Goal: Task Accomplishment & Management: Complete application form

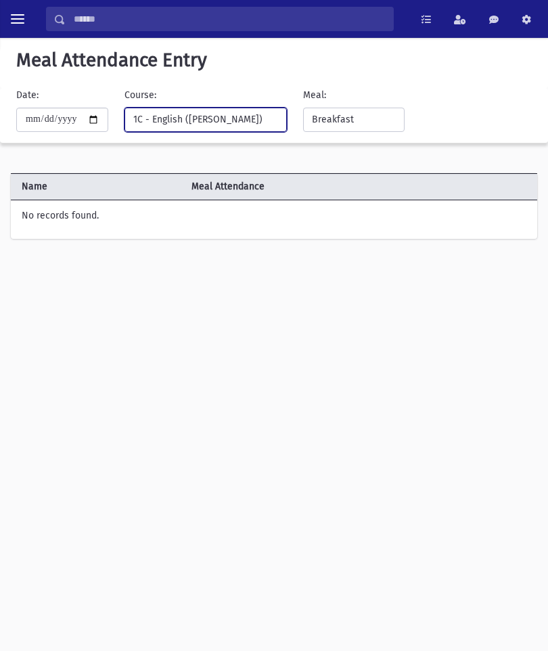
click at [209, 118] on div "1C - English (Mrs Kartaginer)" at bounding box center [200, 119] width 134 height 14
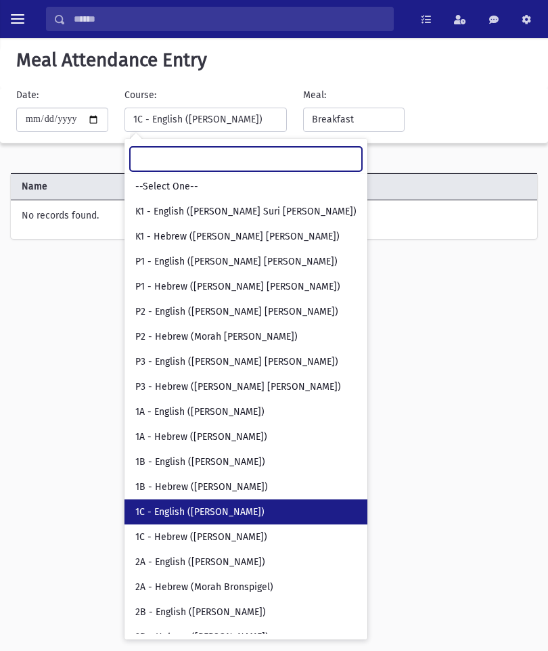
scroll to position [108, 0]
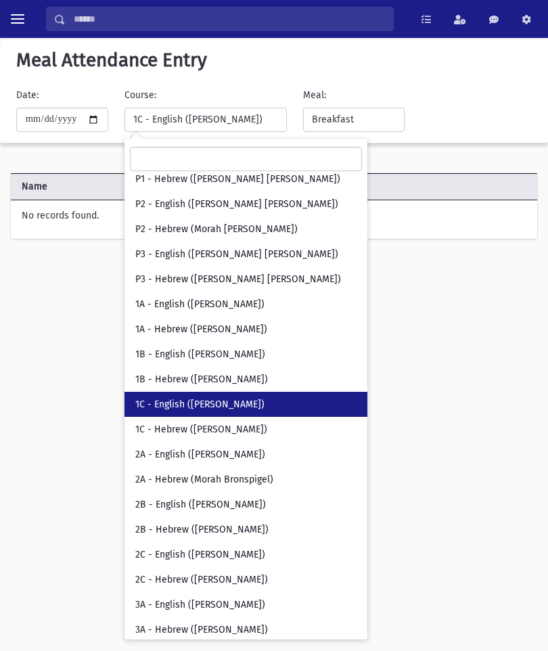
click at [28, 11] on button "toggle menu" at bounding box center [17, 19] width 24 height 24
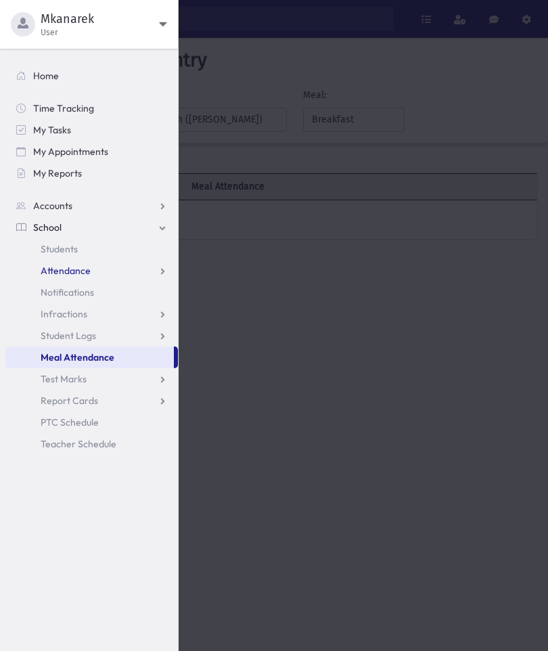
click at [123, 271] on link "Attendance" at bounding box center [91, 271] width 173 height 22
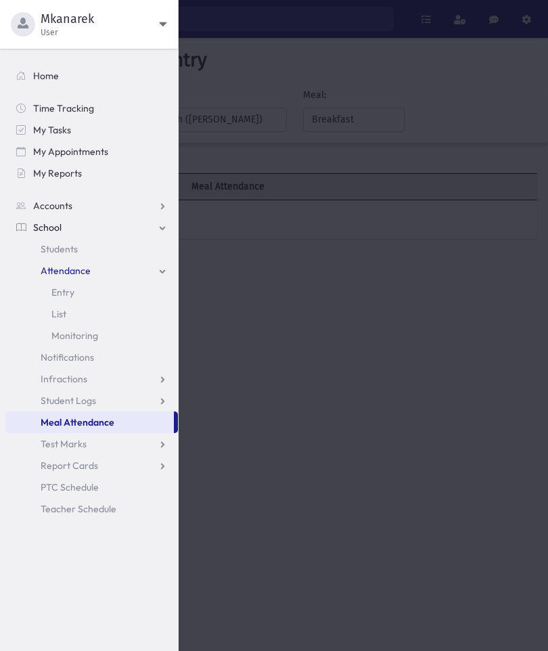
click at [77, 292] on link "Entry" at bounding box center [91, 293] width 173 height 22
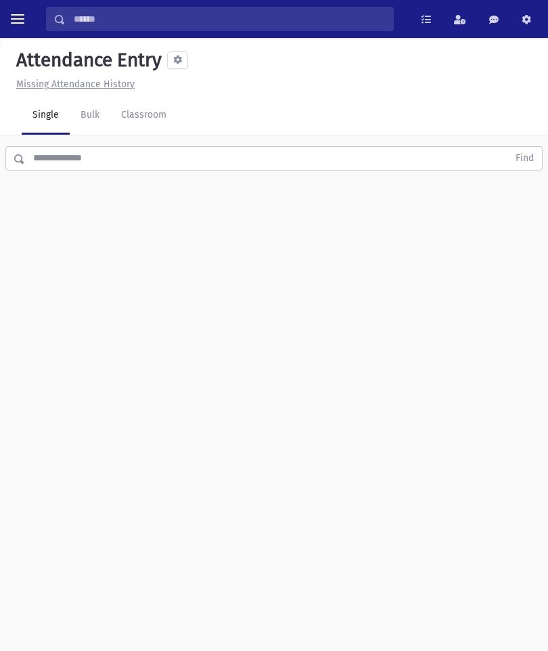
click at [152, 127] on link "Classroom" at bounding box center [143, 116] width 67 height 38
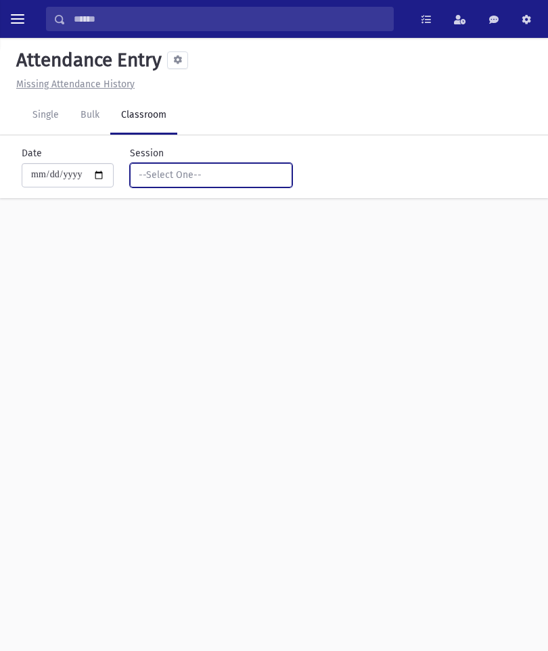
click at [193, 175] on div "--Select One--" at bounding box center [206, 175] width 134 height 14
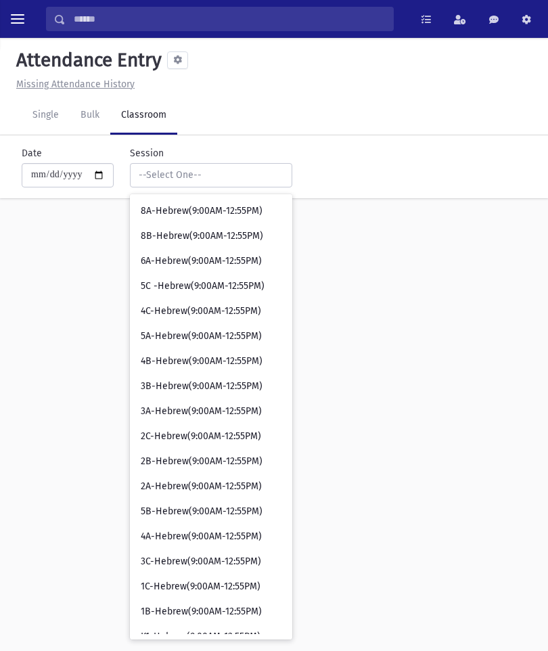
scroll to position [127, 0]
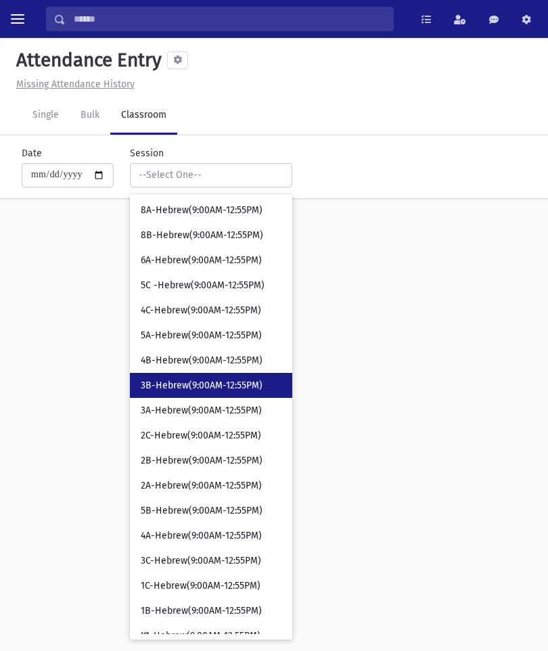
click at [215, 379] on span "3B-Hebrew(9:00AM-12:55PM)" at bounding box center [202, 386] width 122 height 14
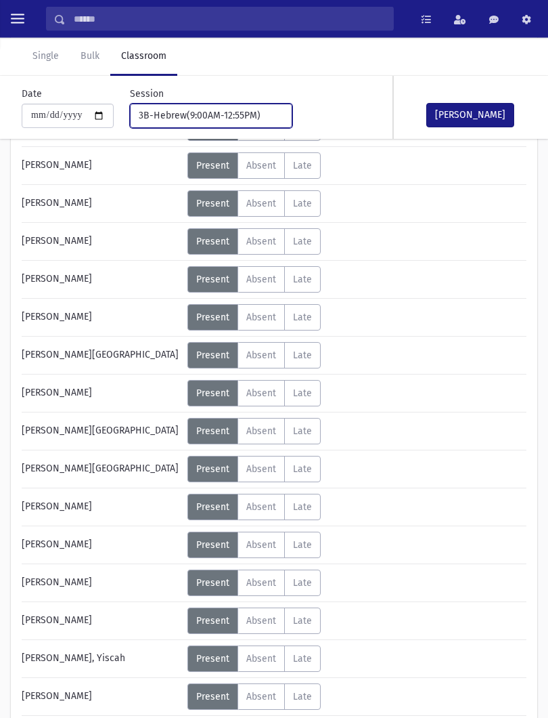
scroll to position [269, 0]
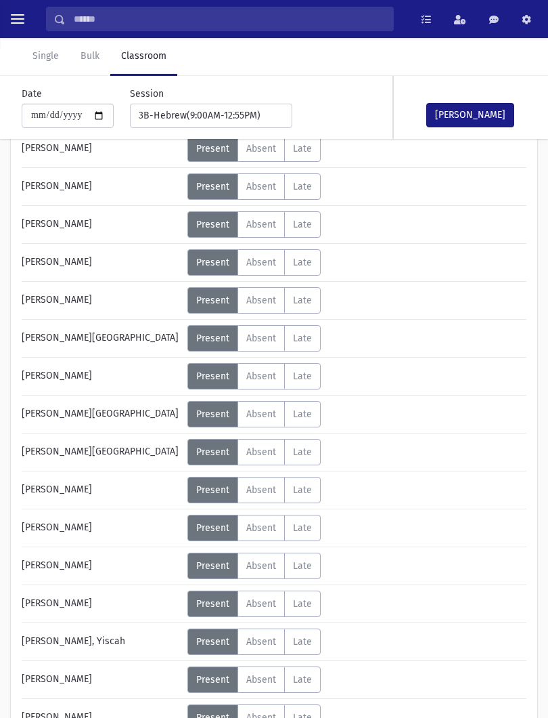
click at [276, 453] on span "Absent" at bounding box center [261, 452] width 30 height 12
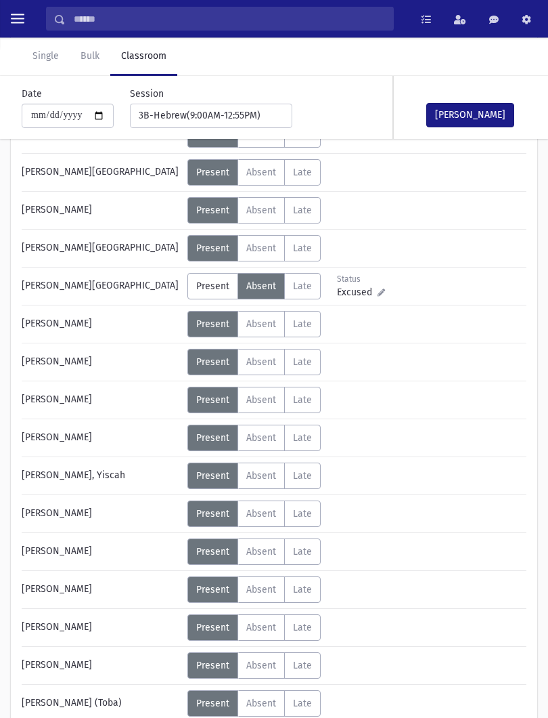
scroll to position [435, 0]
click at [479, 114] on button "[PERSON_NAME]" at bounding box center [470, 115] width 88 height 24
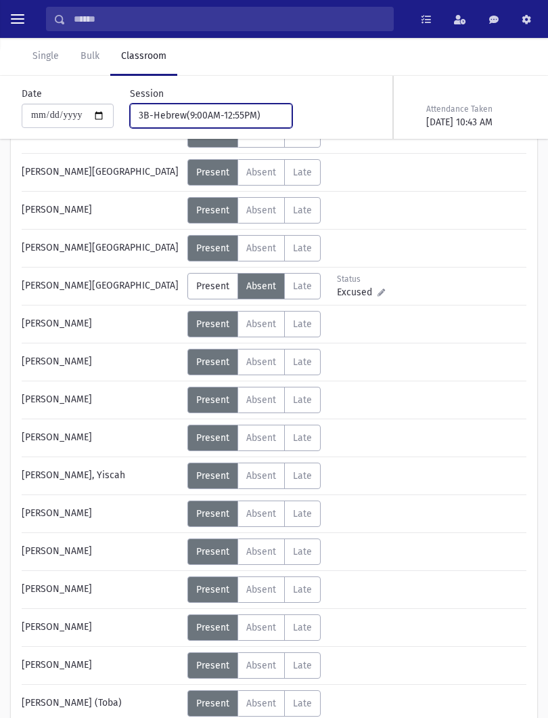
click at [250, 112] on div "3B-Hebrew(9:00AM-12:55PM)" at bounding box center [206, 115] width 134 height 14
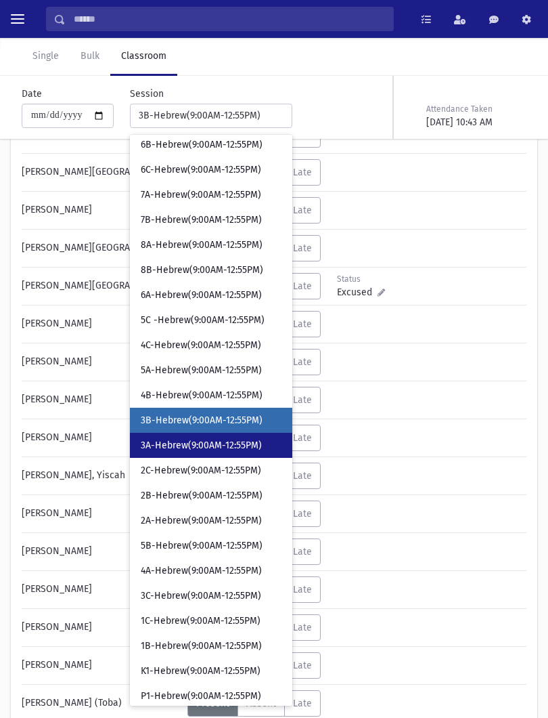
click at [231, 436] on link "3A-Hebrew(9:00AM-12:55PM)" at bounding box center [211, 445] width 162 height 25
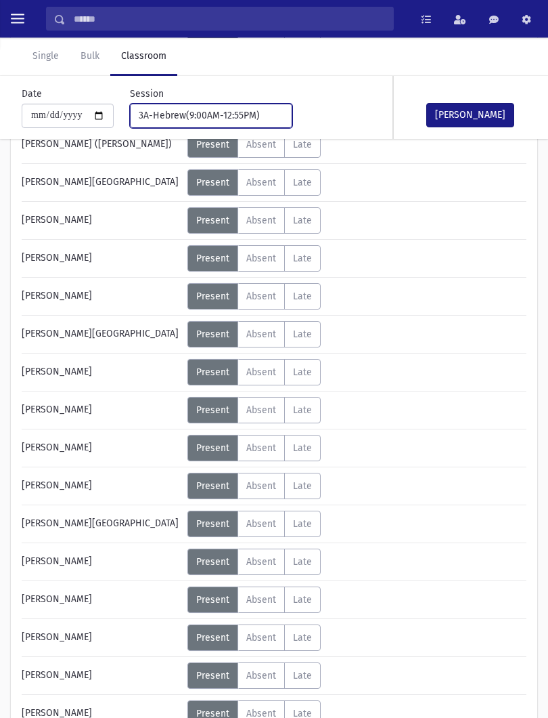
scroll to position [349, 0]
click at [266, 494] on label "Absent A" at bounding box center [261, 486] width 47 height 26
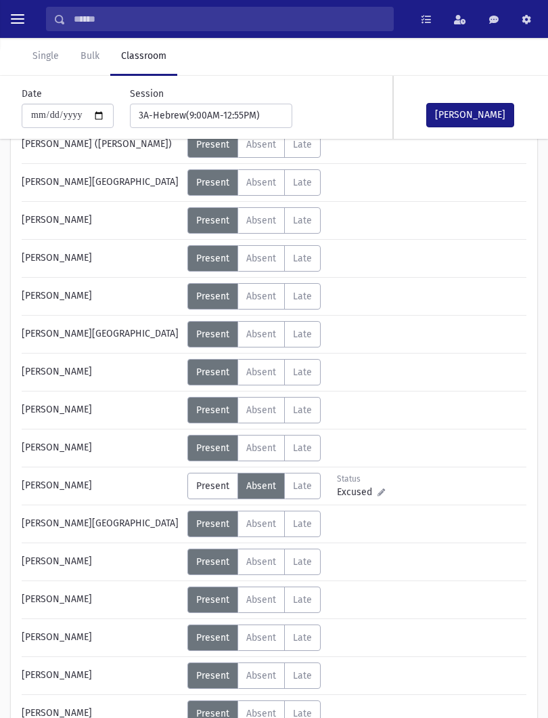
click at [491, 108] on button "[PERSON_NAME]" at bounding box center [470, 115] width 88 height 24
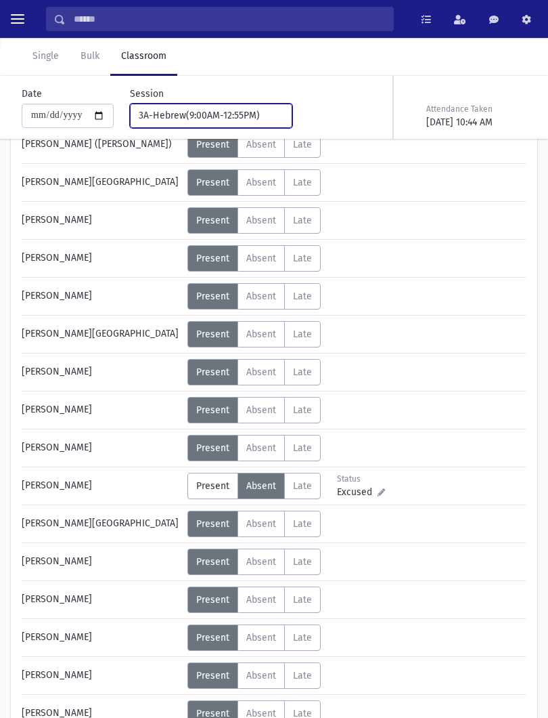
click at [230, 121] on div "3A-Hebrew(9:00AM-12:55PM)" at bounding box center [206, 115] width 134 height 14
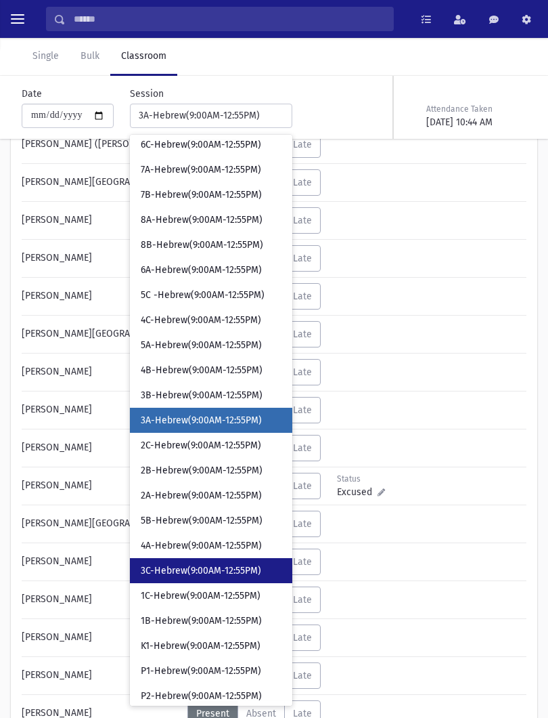
click at [232, 571] on span "3C-Hebrew(9:00AM-12:55PM)" at bounding box center [201, 571] width 121 height 14
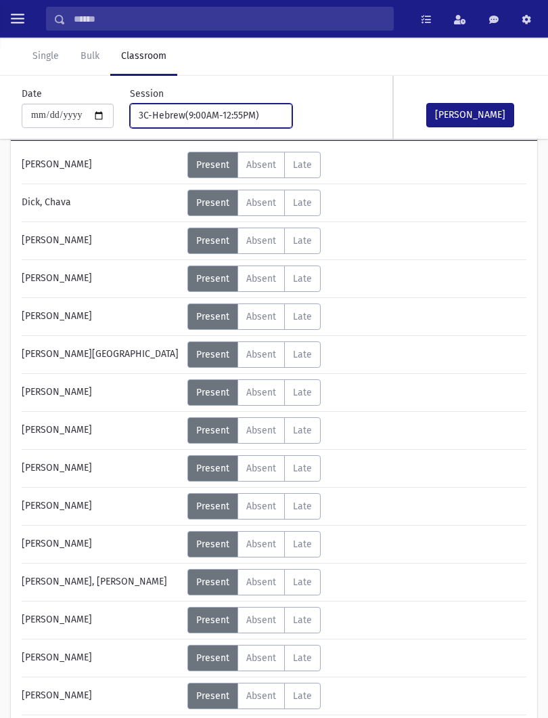
scroll to position [101, 0]
click at [487, 90] on div "[PERSON_NAME]" at bounding box center [461, 107] width 135 height 63
click at [480, 111] on button "[PERSON_NAME]" at bounding box center [470, 115] width 88 height 24
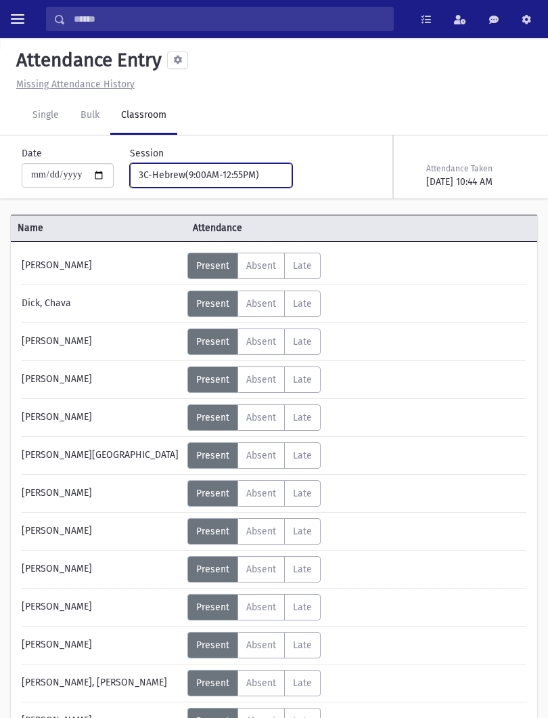
click at [207, 179] on div "3C-Hebrew(9:00AM-12:55PM)" at bounding box center [206, 175] width 134 height 14
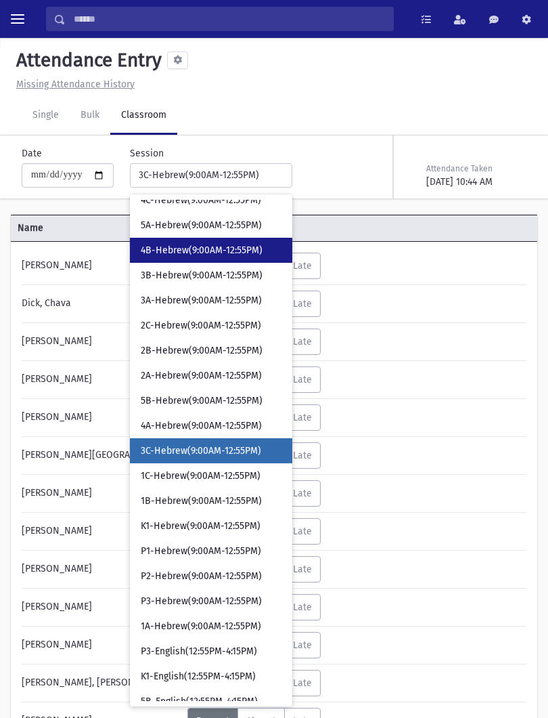
click at [212, 244] on span "4B-Hebrew(9:00AM-12:55PM)" at bounding box center [202, 251] width 122 height 14
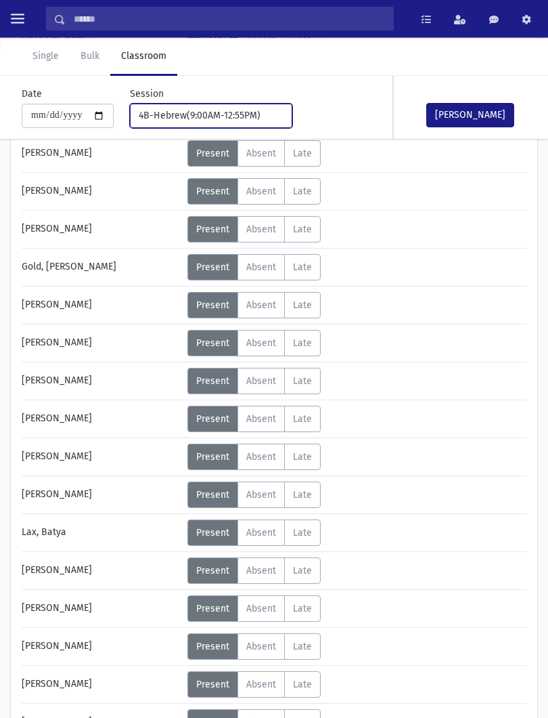
scroll to position [226, 0]
click at [269, 415] on span "Absent" at bounding box center [261, 419] width 30 height 12
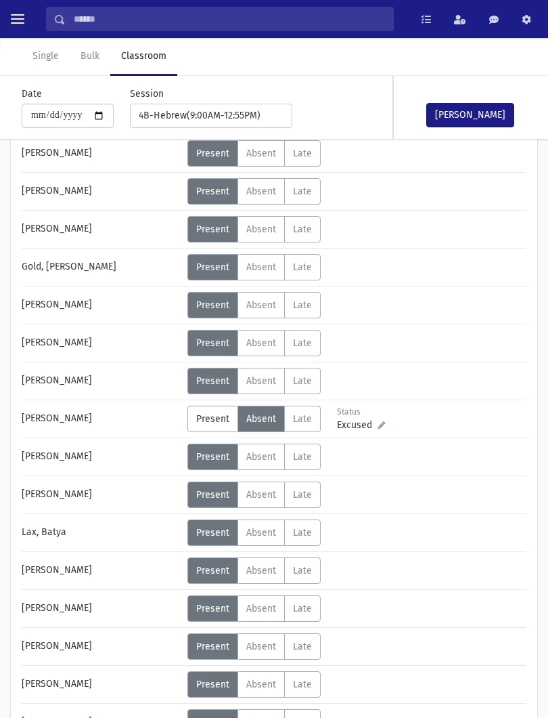
click at [494, 116] on button "[PERSON_NAME]" at bounding box center [470, 115] width 88 height 24
click at [242, 100] on div "**********" at bounding box center [203, 107] width 179 height 41
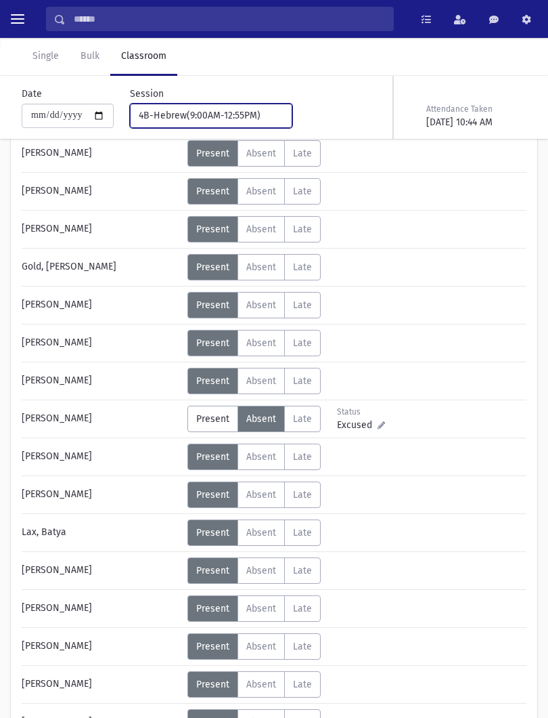
click at [241, 112] on div "4B-Hebrew(9:00AM-12:55PM)" at bounding box center [206, 115] width 134 height 14
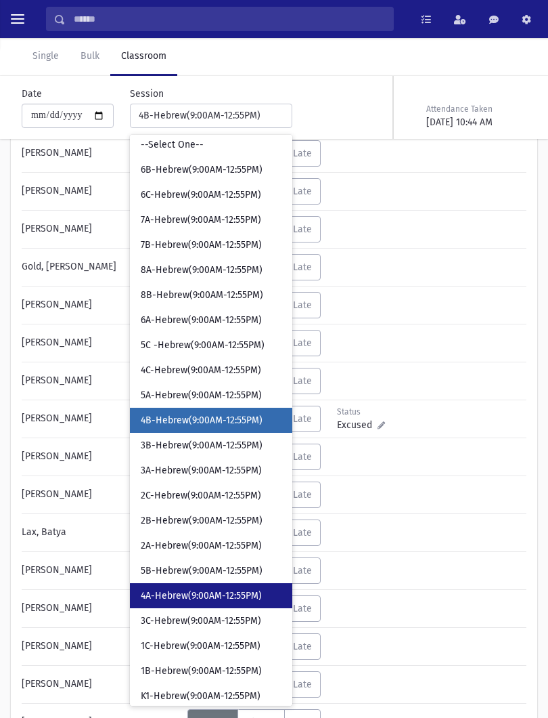
click at [205, 595] on span "4A-Hebrew(9:00AM-12:55PM)" at bounding box center [201, 596] width 121 height 14
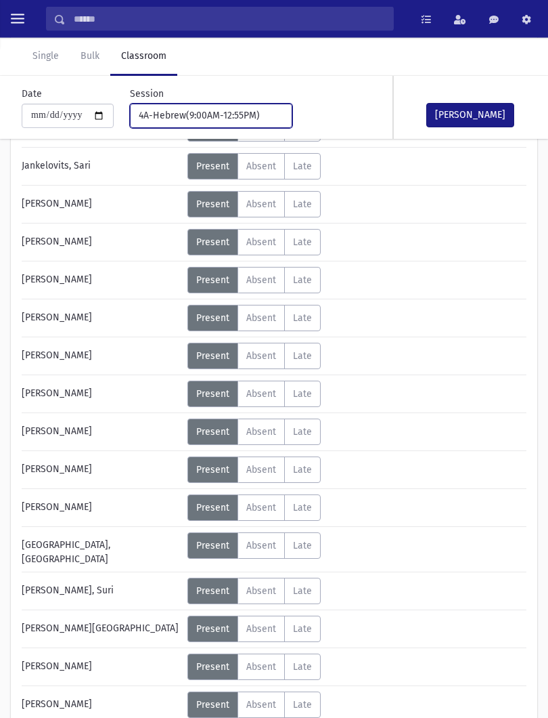
scroll to position [366, 0]
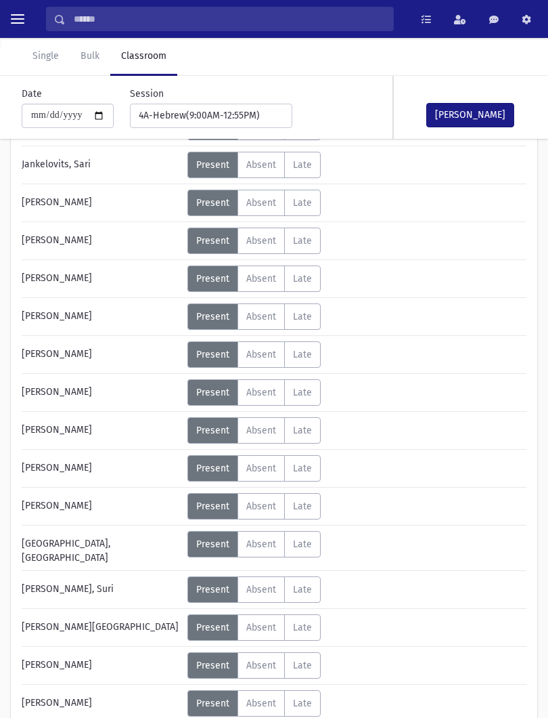
click at [255, 437] on label "Absent A" at bounding box center [261, 430] width 47 height 26
click at [485, 122] on button "[PERSON_NAME]" at bounding box center [470, 115] width 88 height 24
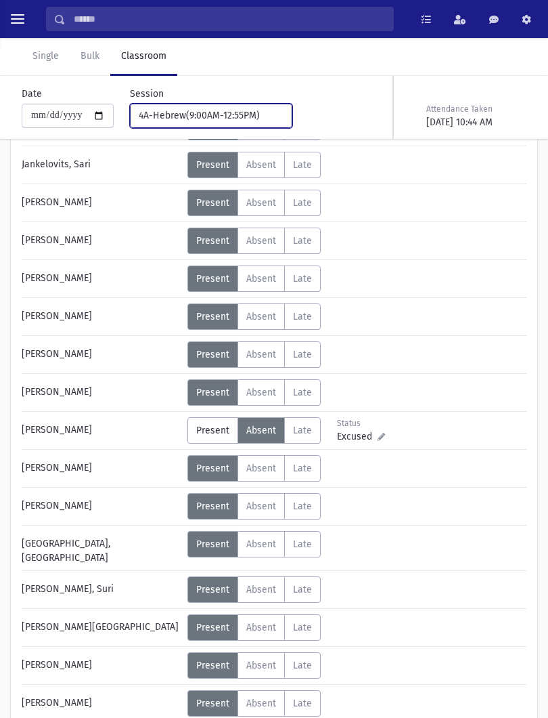
click at [206, 112] on div "4A-Hebrew(9:00AM-12:55PM)" at bounding box center [206, 115] width 134 height 14
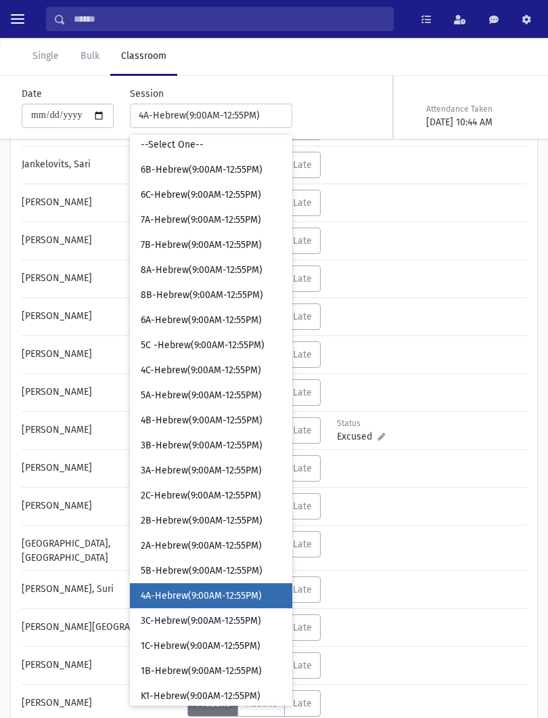
scroll to position [183, 0]
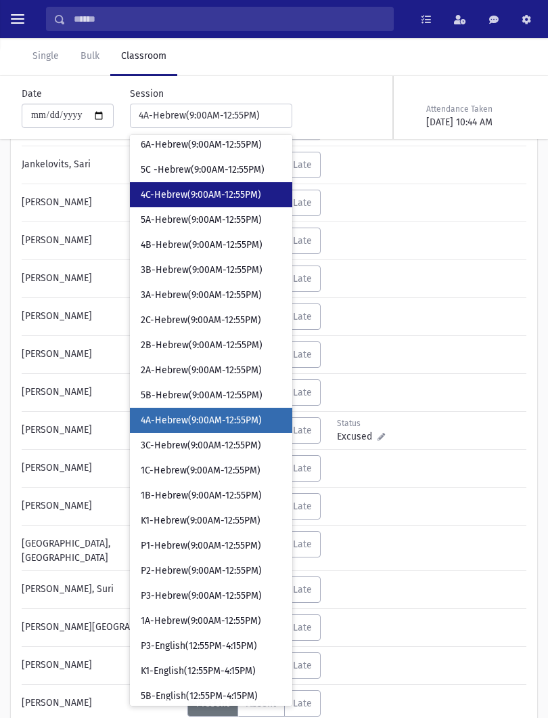
click at [237, 194] on span "4C-Hebrew(9:00AM-12:55PM)" at bounding box center [201, 195] width 121 height 14
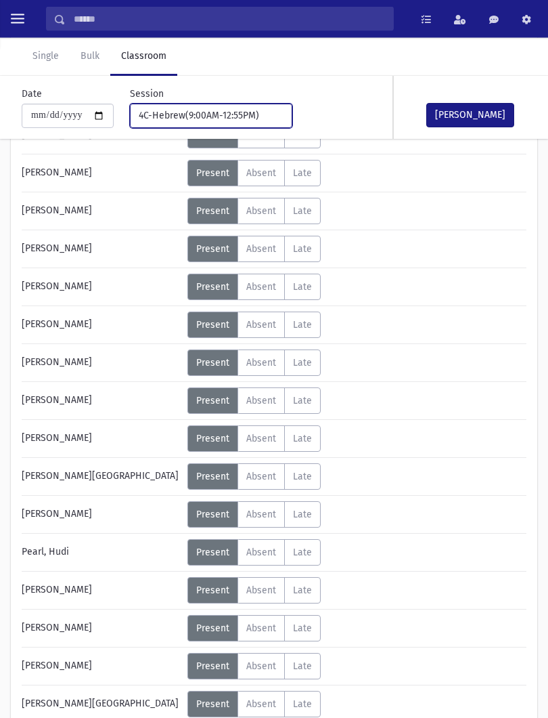
scroll to position [358, 0]
click at [268, 584] on label "Absent A" at bounding box center [261, 590] width 47 height 26
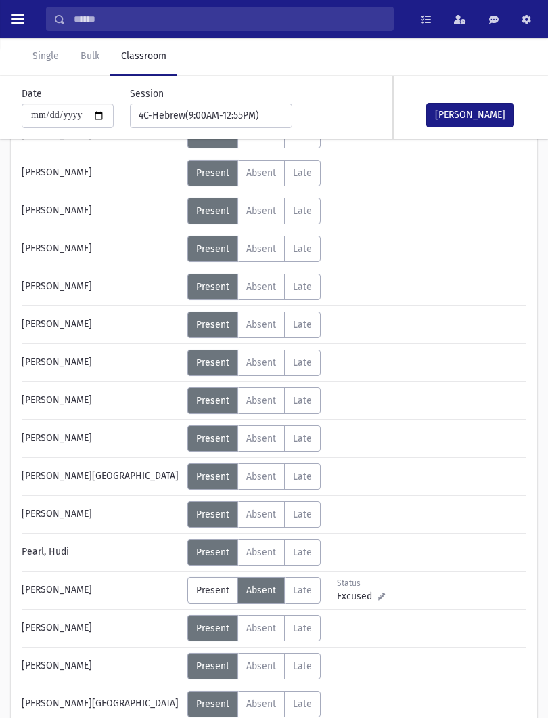
click at [479, 108] on button "[PERSON_NAME]" at bounding box center [470, 115] width 88 height 24
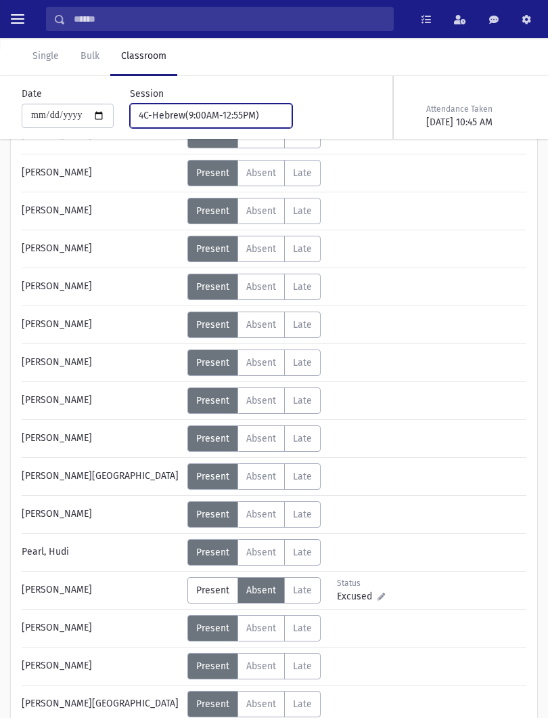
click at [228, 112] on div "4C-Hebrew(9:00AM-12:55PM)" at bounding box center [206, 115] width 134 height 14
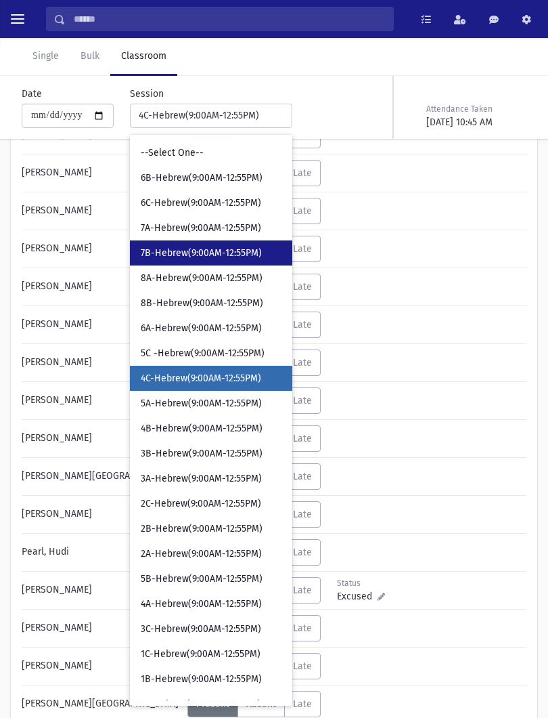
click at [221, 261] on link "7B-Hebrew(9:00AM-12:55PM)" at bounding box center [211, 252] width 162 height 25
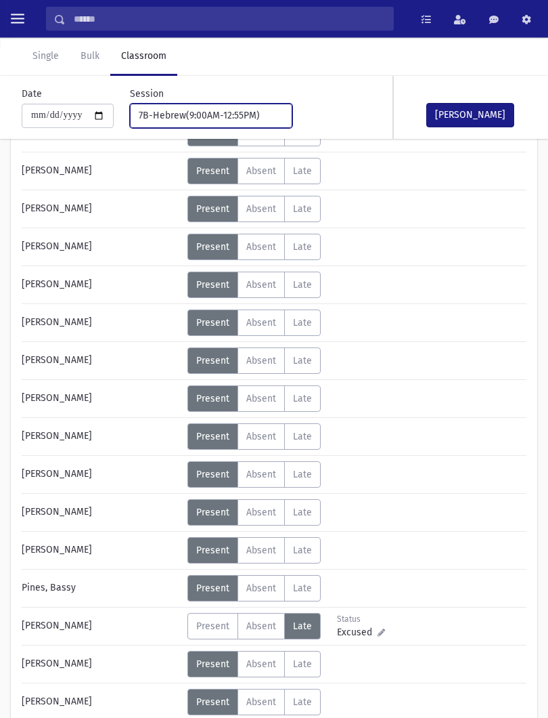
scroll to position [284, 0]
click at [263, 431] on span "Absent" at bounding box center [261, 437] width 30 height 12
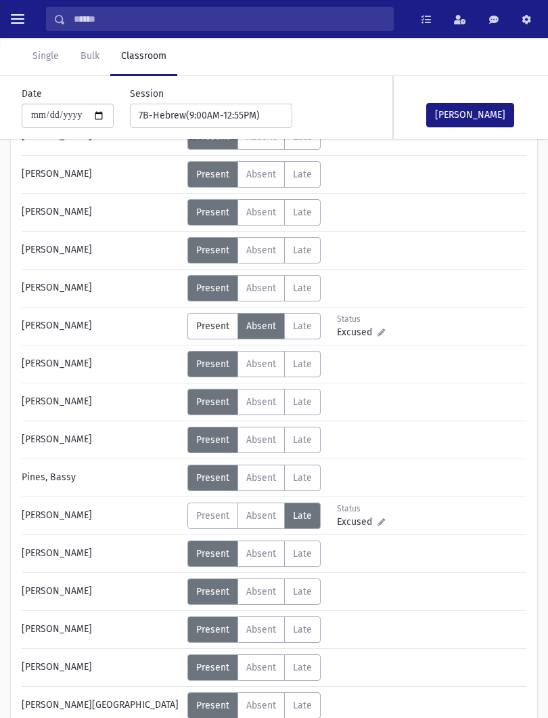
scroll to position [554, 0]
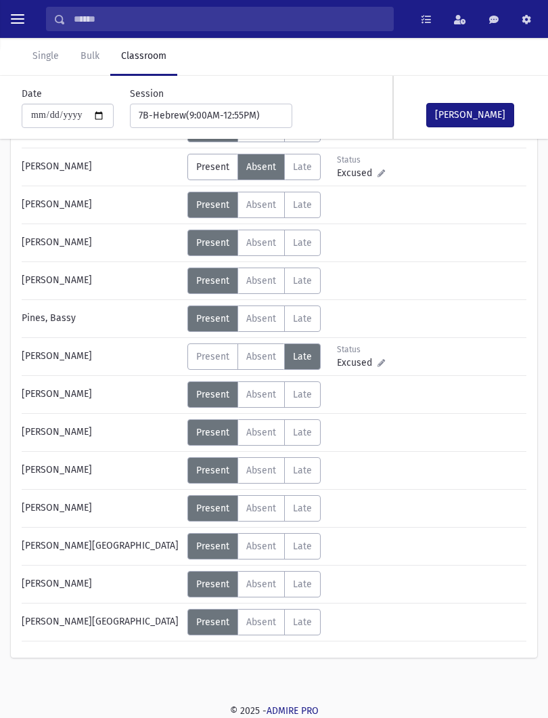
click at [271, 355] on span "Absent" at bounding box center [261, 357] width 30 height 12
click at [482, 120] on button "[PERSON_NAME]" at bounding box center [470, 115] width 88 height 24
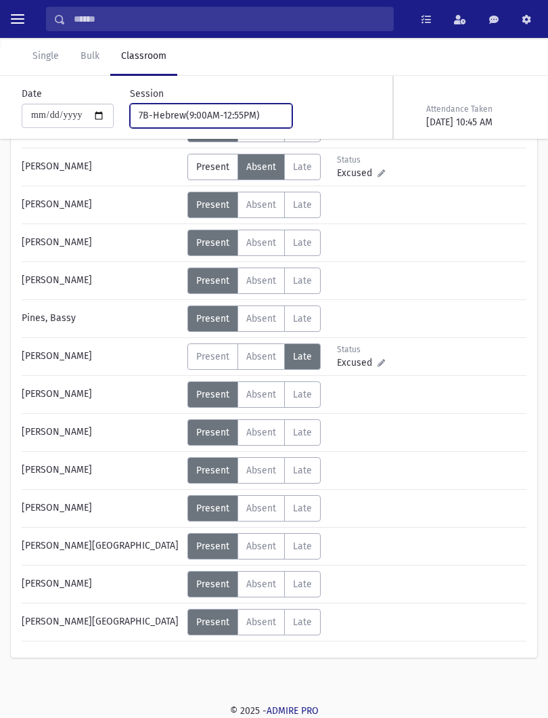
click at [235, 110] on div "7B-Hebrew(9:00AM-12:55PM)" at bounding box center [206, 115] width 134 height 14
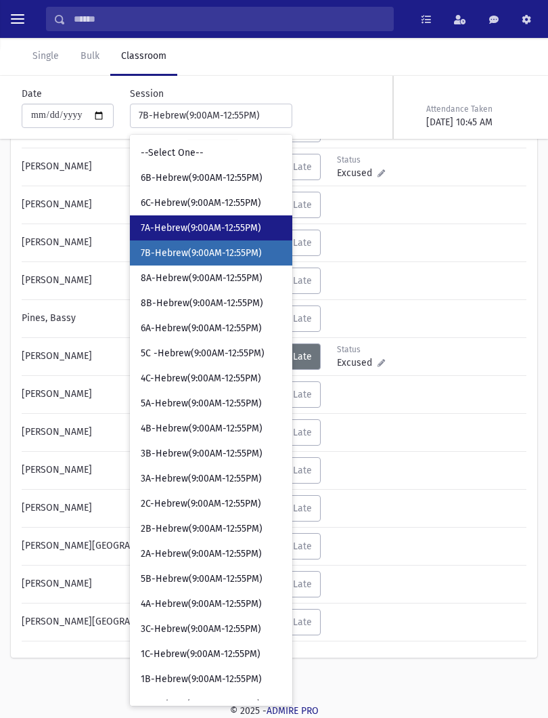
click at [232, 232] on span "7A-Hebrew(9:00AM-12:55PM)" at bounding box center [201, 228] width 121 height 14
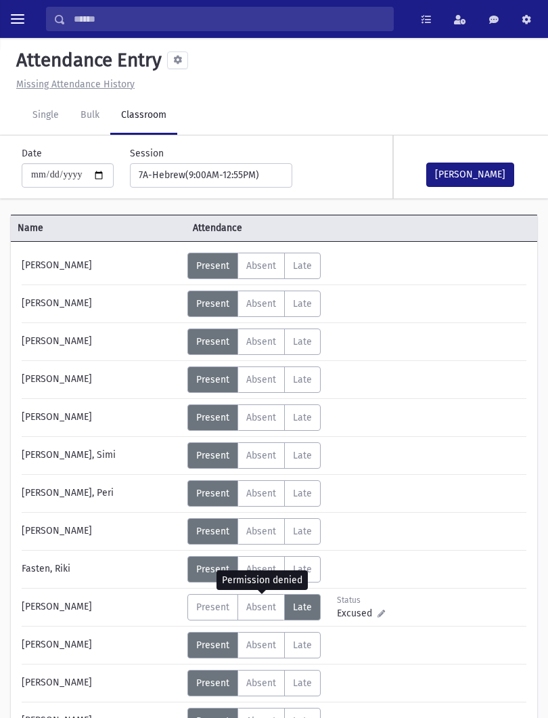
click at [256, 612] on span "Absent" at bounding box center [261, 607] width 30 height 12
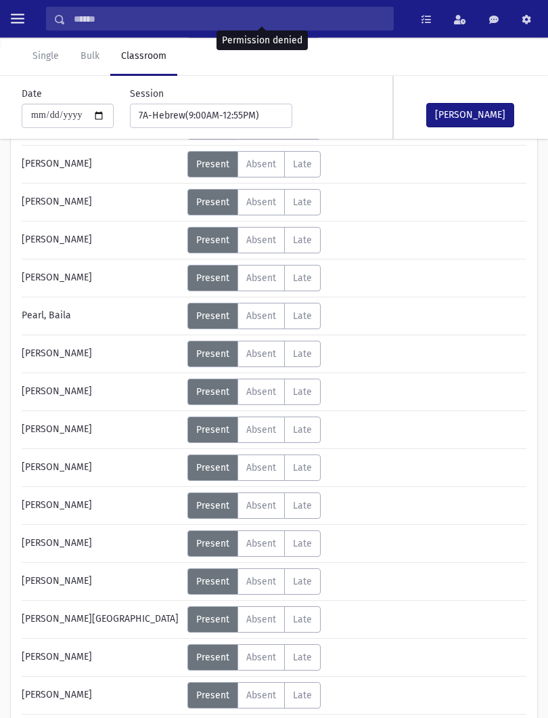
scroll to position [626, 0]
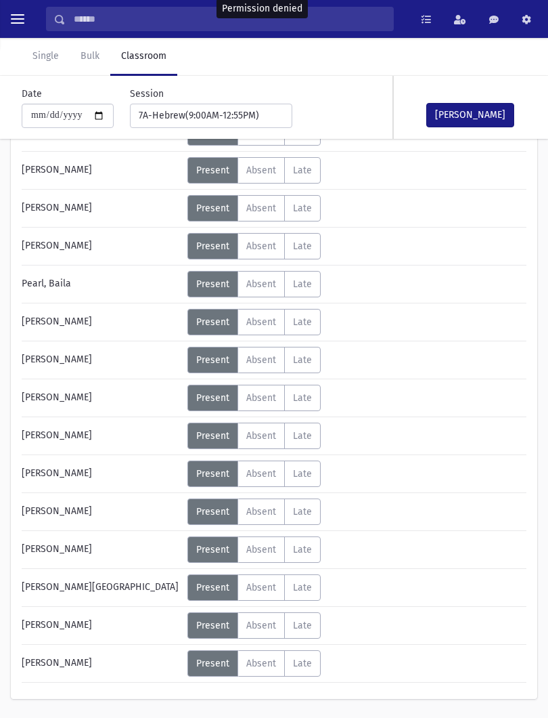
click at [269, 651] on div "Error ×" at bounding box center [274, 673] width 190 height 25
click at [276, 651] on span "Absent" at bounding box center [261, 663] width 30 height 12
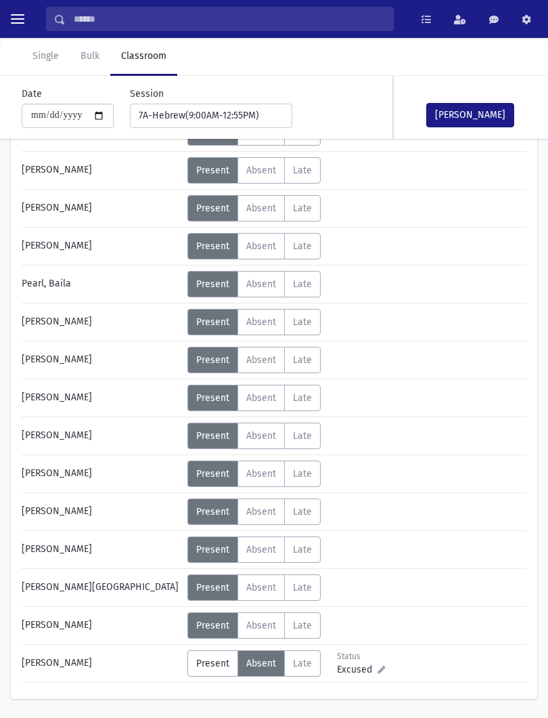
click at [475, 116] on button "[PERSON_NAME]" at bounding box center [470, 115] width 88 height 24
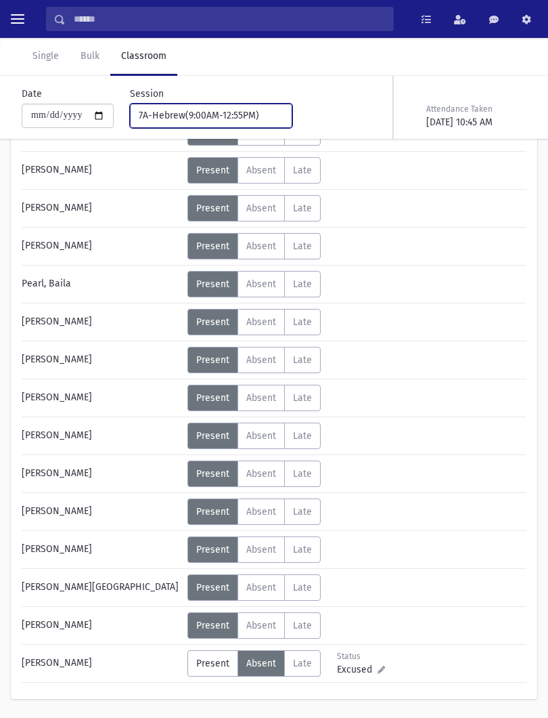
click at [227, 114] on div "7A-Hebrew(9:00AM-12:55PM)" at bounding box center [206, 115] width 134 height 14
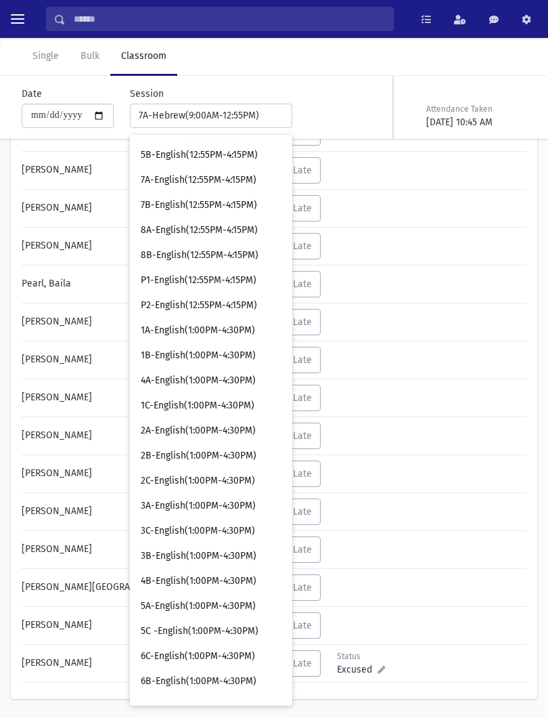
scroll to position [726, 0]
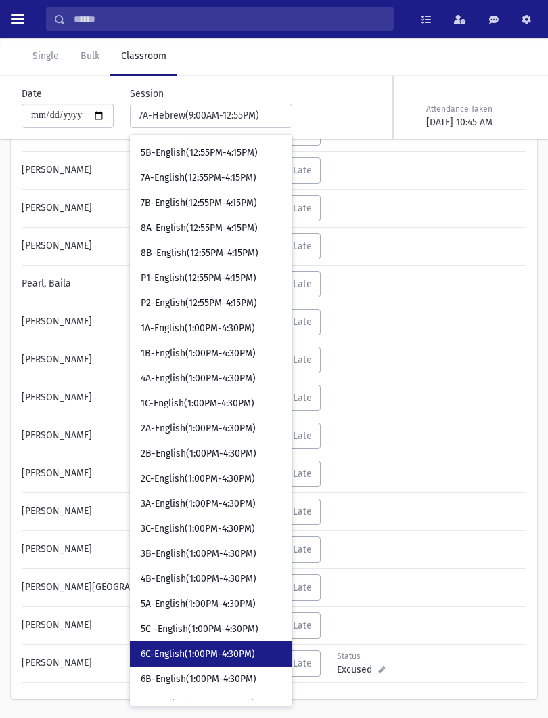
click at [174, 649] on span "6C-English(1:00PM-4:30PM)" at bounding box center [198, 654] width 114 height 14
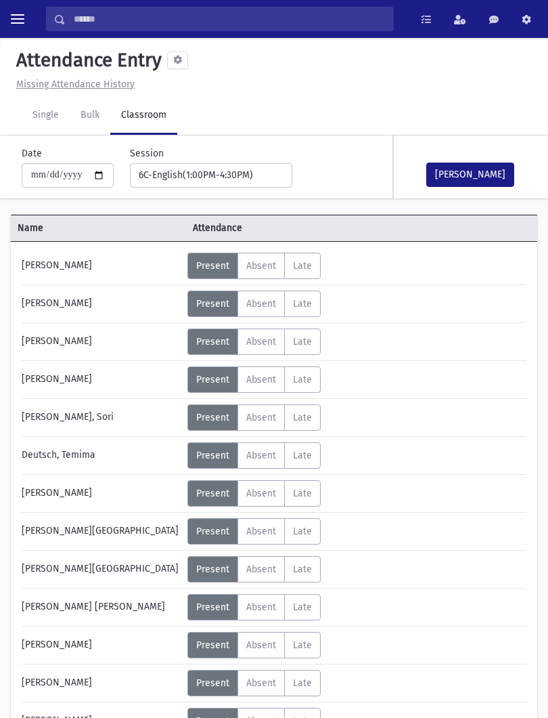
click at [481, 173] on button "[PERSON_NAME]" at bounding box center [470, 174] width 88 height 24
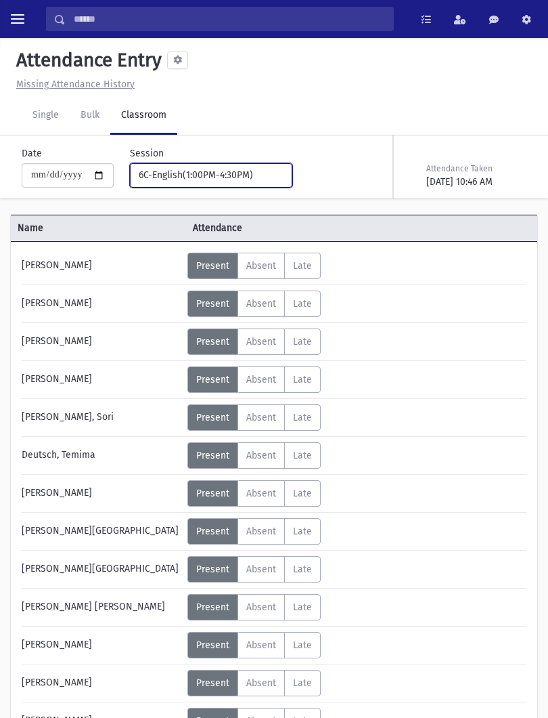
click at [242, 173] on div "6C-English(1:00PM-4:30PM)" at bounding box center [206, 175] width 134 height 14
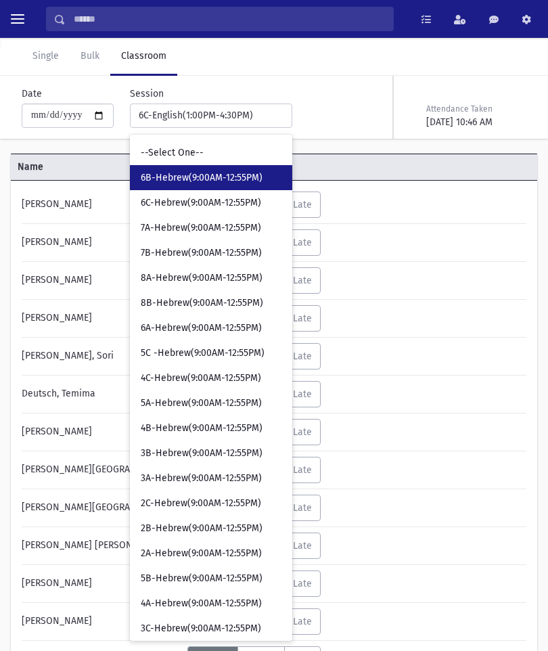
click at [208, 174] on span "6B-Hebrew(9:00AM-12:55PM)" at bounding box center [202, 178] width 122 height 14
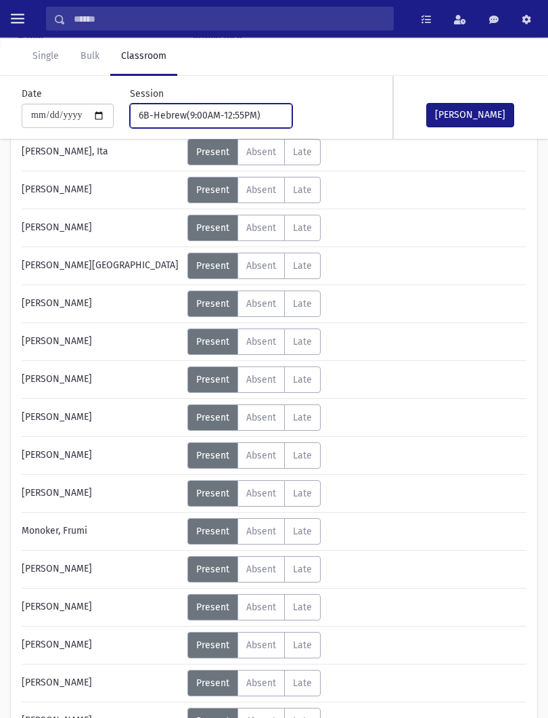
scroll to position [190, 0]
click at [269, 381] on span "Absent" at bounding box center [261, 380] width 30 height 12
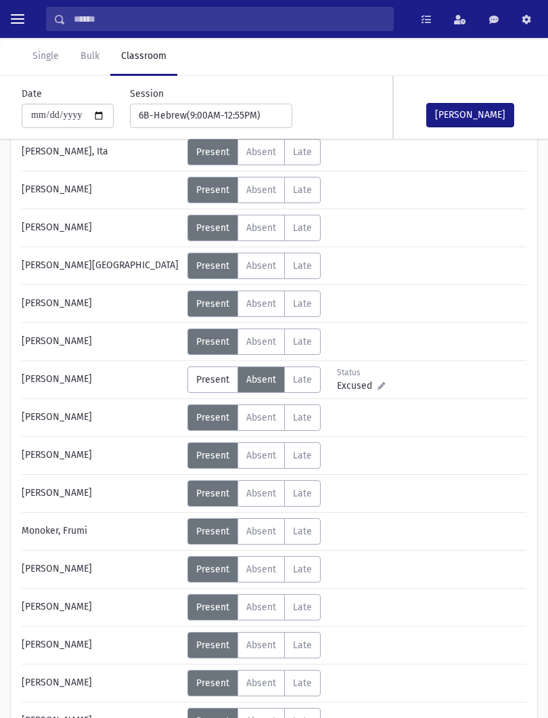
click at [494, 119] on button "[PERSON_NAME]" at bounding box center [470, 115] width 88 height 24
click at [235, 100] on div "**********" at bounding box center [203, 107] width 179 height 41
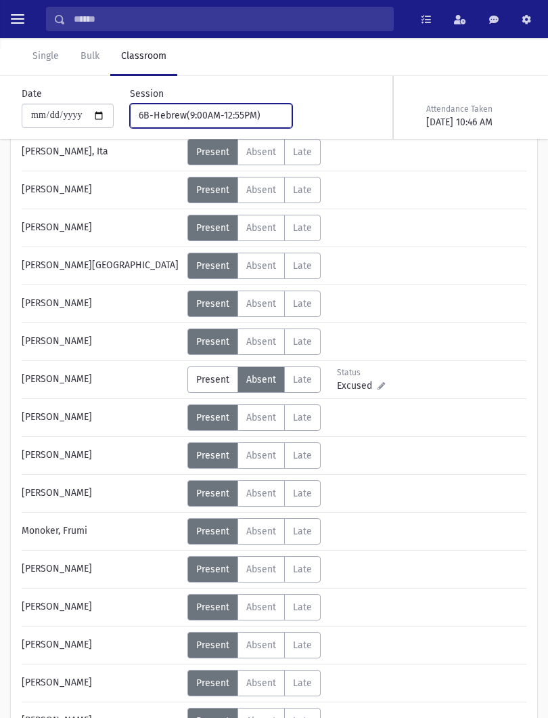
click at [221, 121] on div "6B-Hebrew(9:00AM-12:55PM)" at bounding box center [206, 115] width 134 height 14
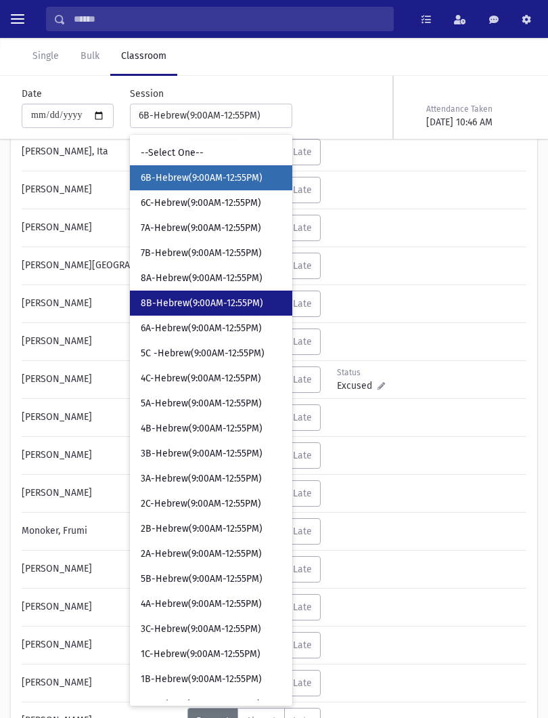
click at [215, 309] on link "8B-Hebrew(9:00AM-12:55PM)" at bounding box center [211, 302] width 162 height 25
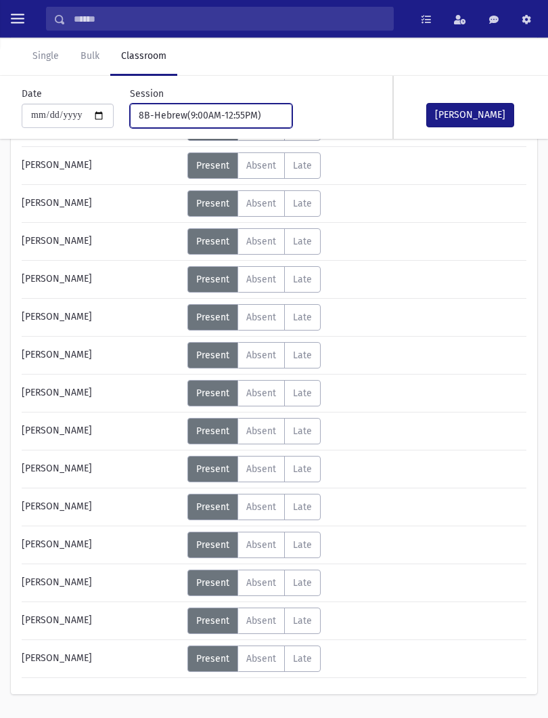
scroll to position [555, 0]
click at [260, 392] on span "Absent" at bounding box center [261, 393] width 30 height 12
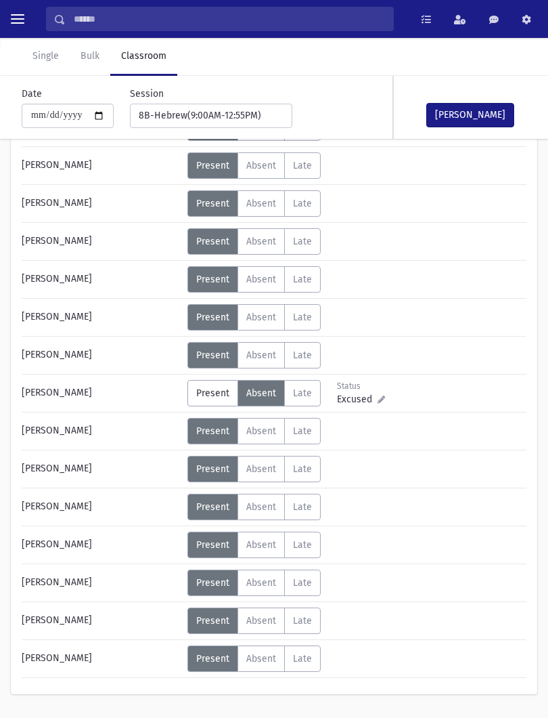
click at [494, 110] on button "[PERSON_NAME]" at bounding box center [470, 115] width 88 height 24
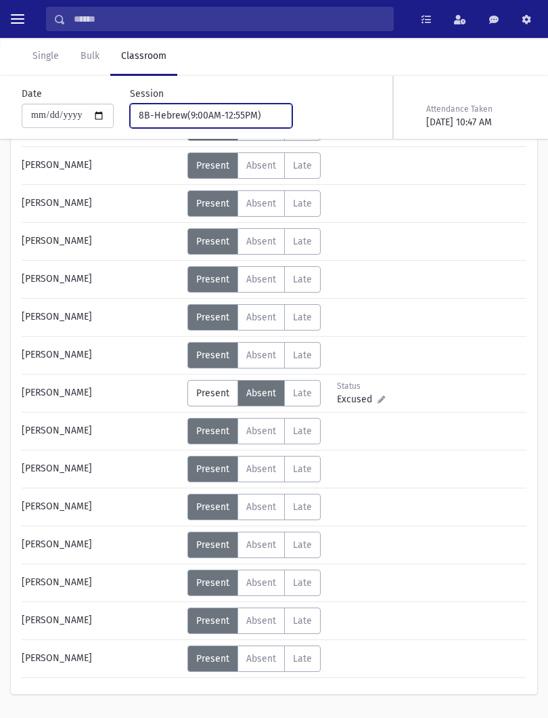
click at [230, 122] on div "8B-Hebrew(9:00AM-12:55PM)" at bounding box center [206, 115] width 134 height 14
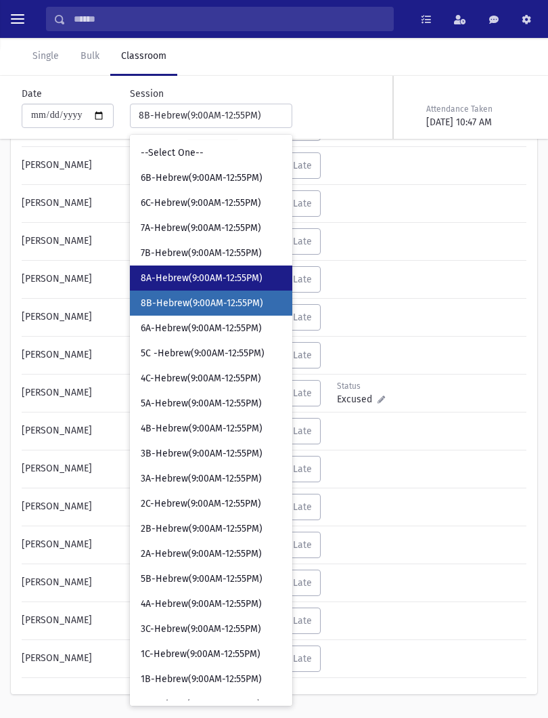
click at [234, 277] on span "8A-Hebrew(9:00AM-12:55PM)" at bounding box center [202, 278] width 122 height 14
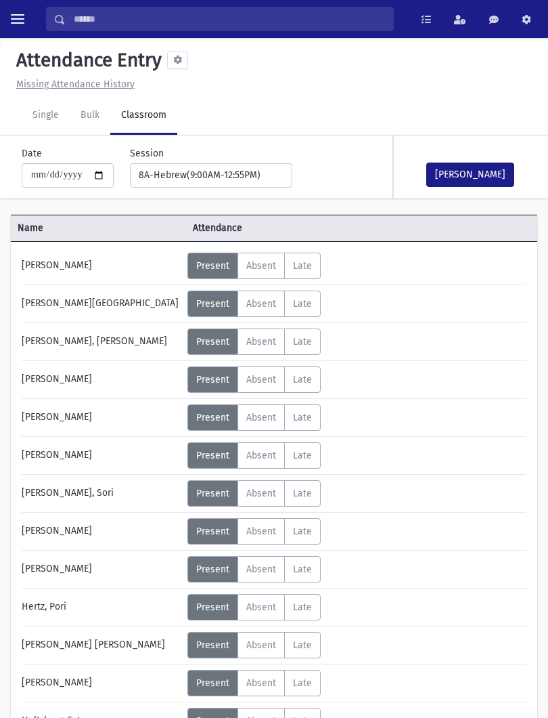
click at [483, 168] on button "[PERSON_NAME]" at bounding box center [470, 174] width 88 height 24
click at [257, 160] on div "**********" at bounding box center [203, 166] width 179 height 41
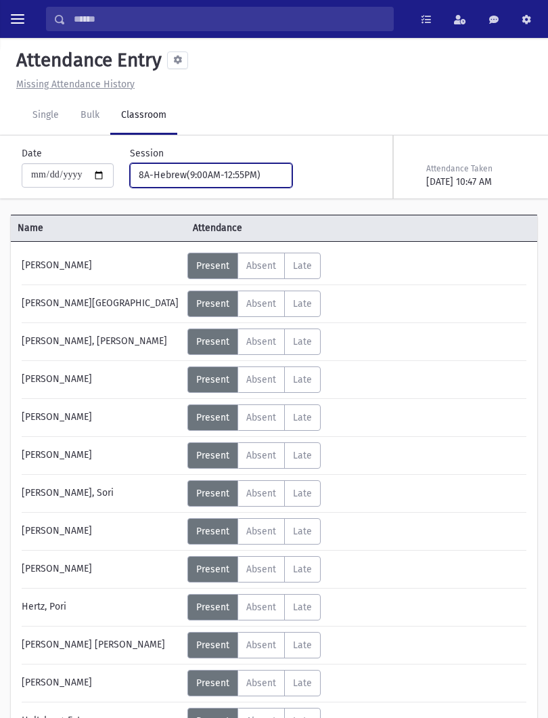
click at [253, 169] on div "8A-Hebrew(9:00AM-12:55PM)" at bounding box center [206, 175] width 134 height 14
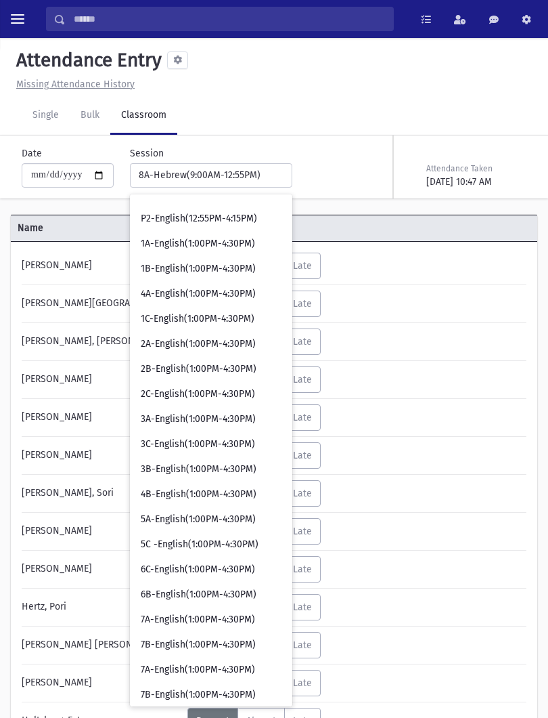
scroll to position [875, 0]
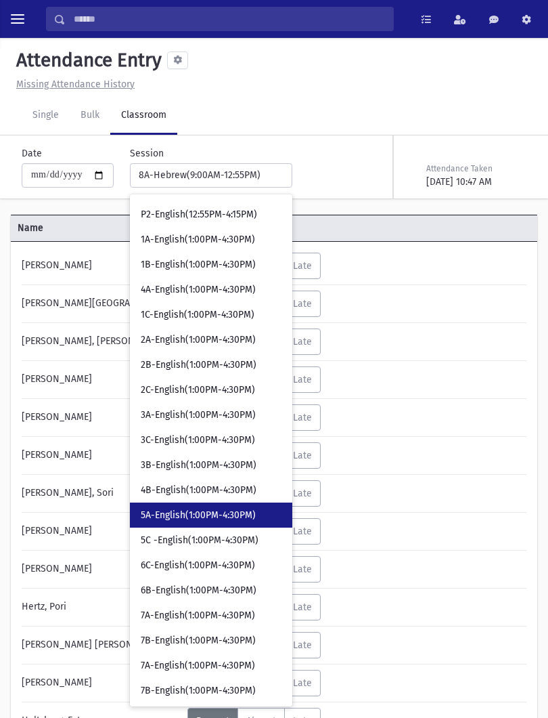
click at [204, 509] on span "5A-English(1:00PM-4:30PM)" at bounding box center [198, 515] width 115 height 14
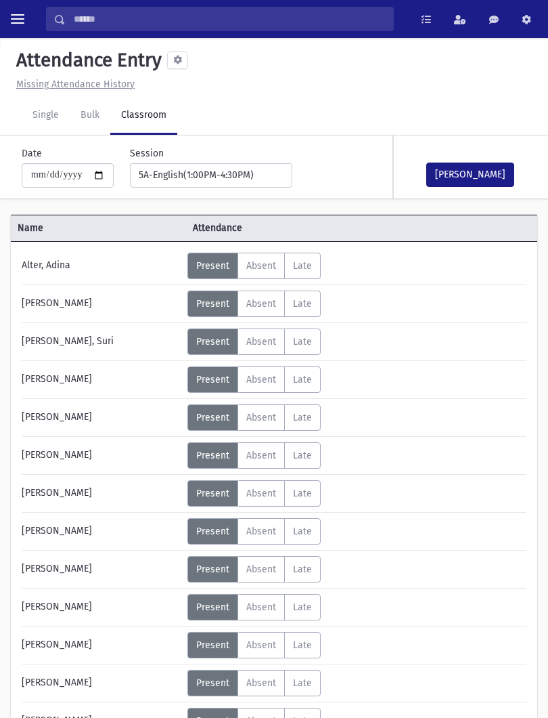
click at [475, 171] on button "[PERSON_NAME]" at bounding box center [470, 174] width 88 height 24
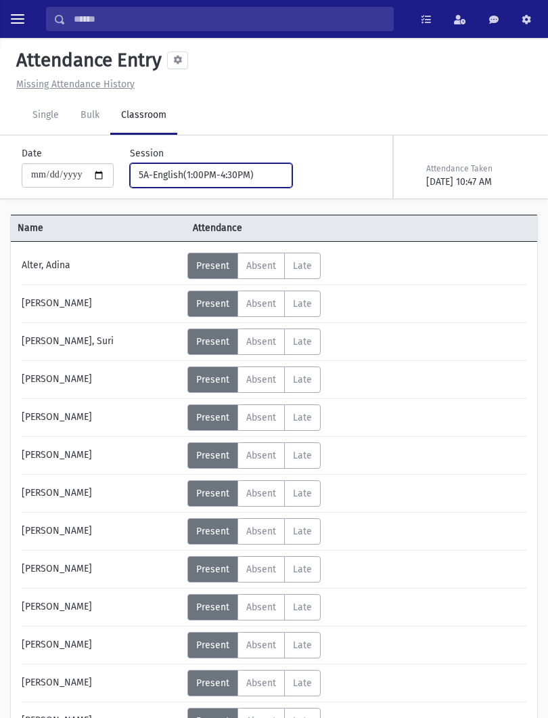
click at [239, 163] on button "5A-English(1:00PM-4:30PM)" at bounding box center [211, 175] width 162 height 24
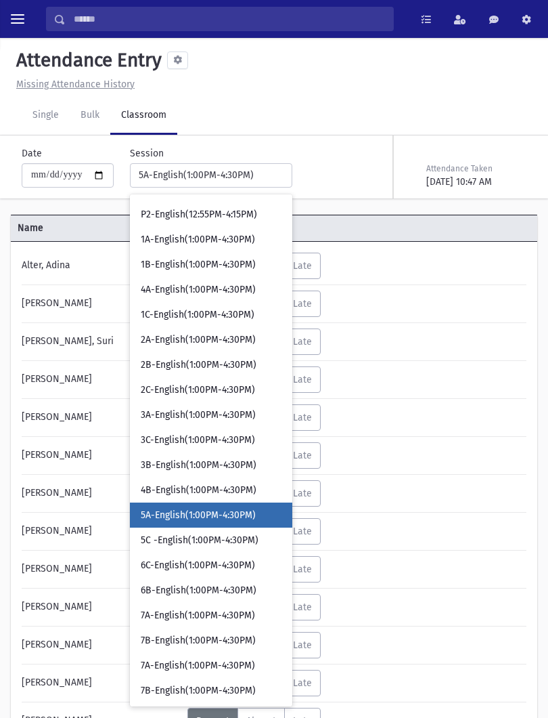
scroll to position [939, 0]
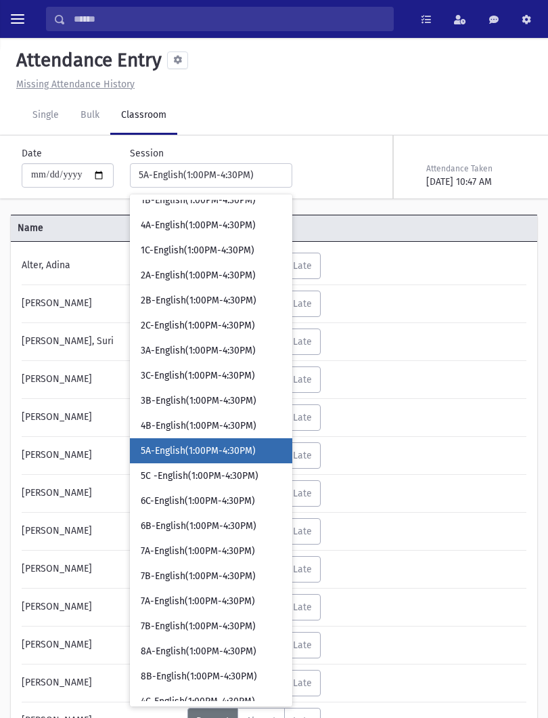
click at [472, 389] on div "Status Excused Admin: Present P Absent A L" at bounding box center [356, 379] width 336 height 26
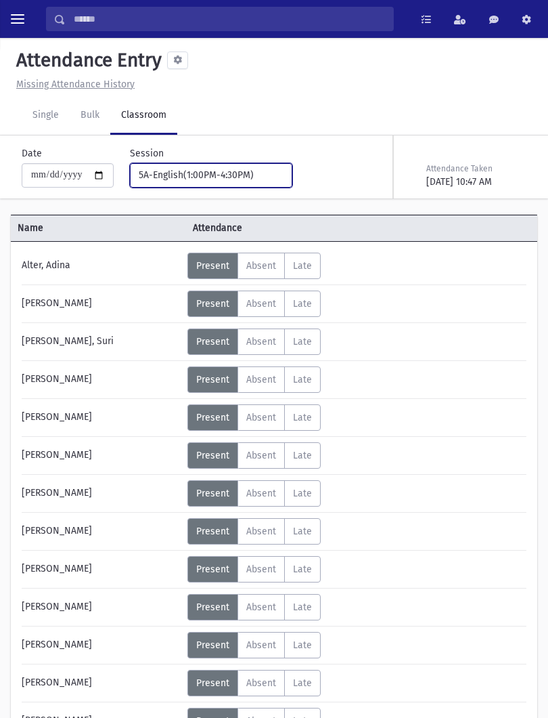
click at [255, 164] on button "5A-English(1:00PM-4:30PM)" at bounding box center [211, 175] width 162 height 24
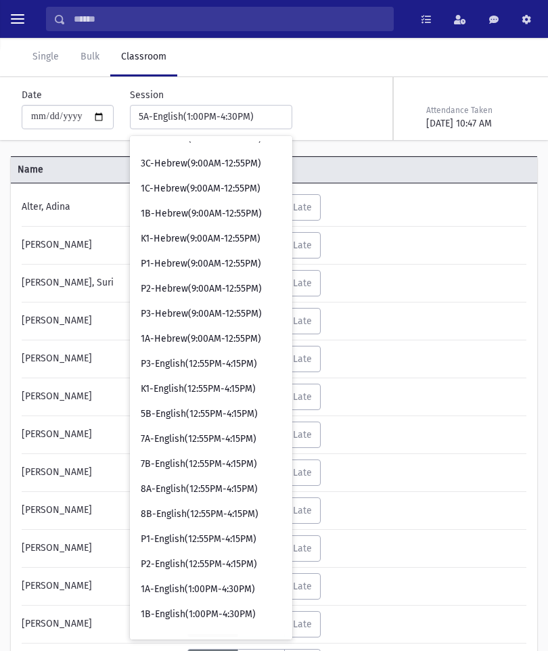
scroll to position [452, 0]
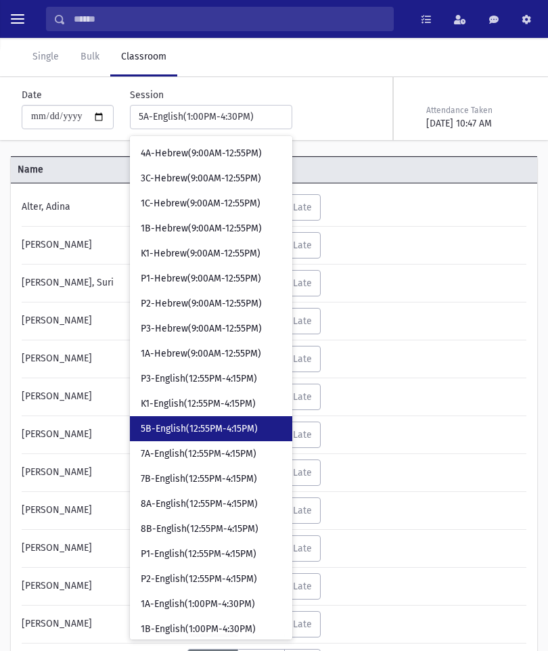
click at [178, 438] on link "5B-English(12:55PM-4:15PM)" at bounding box center [211, 428] width 162 height 25
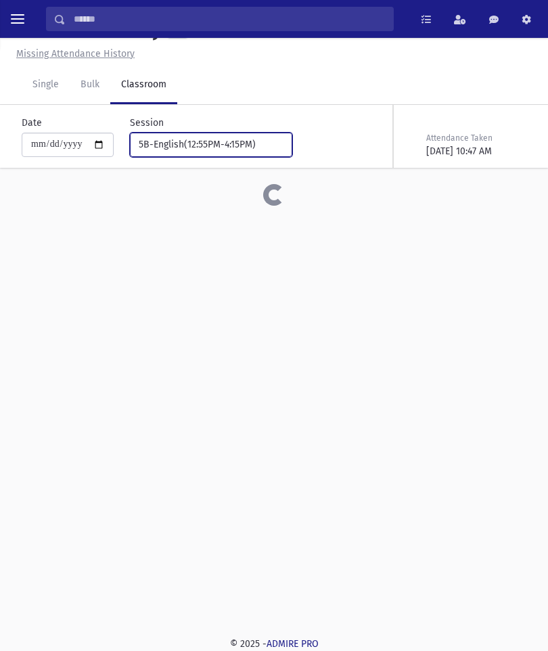
scroll to position [30, 0]
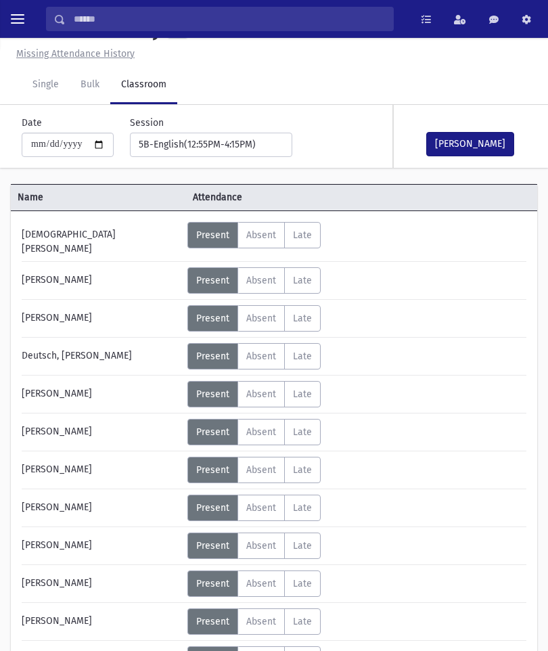
click at [475, 141] on button "[PERSON_NAME]" at bounding box center [470, 144] width 88 height 24
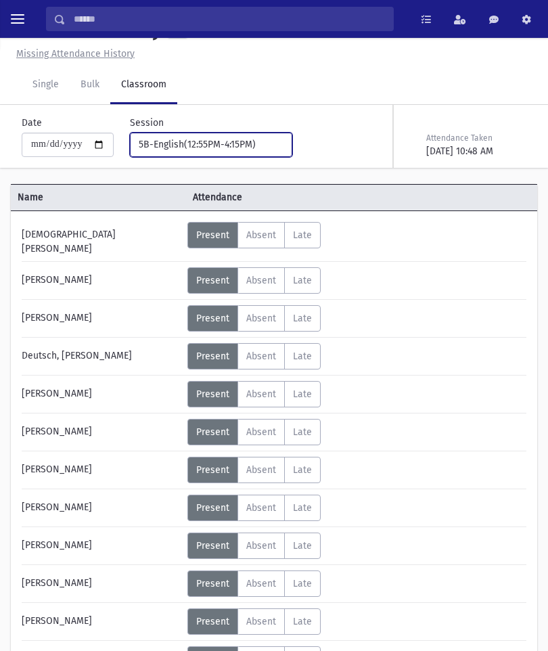
click at [247, 143] on div "5B-English(12:55PM-4:15PM)" at bounding box center [206, 144] width 134 height 14
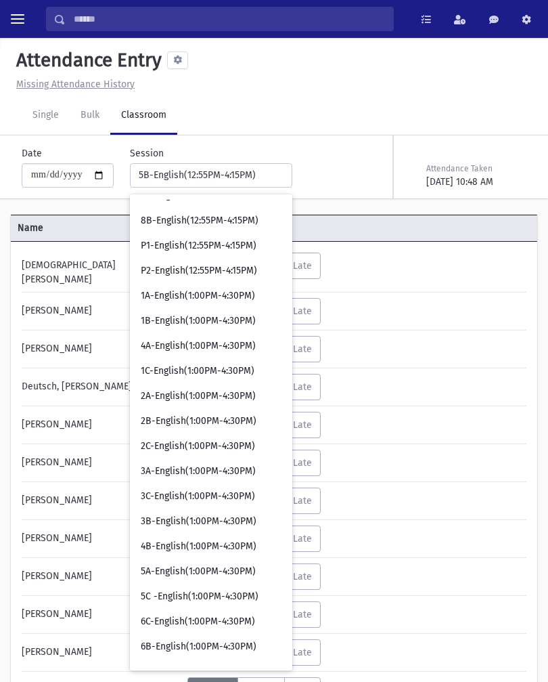
scroll to position [818, 0]
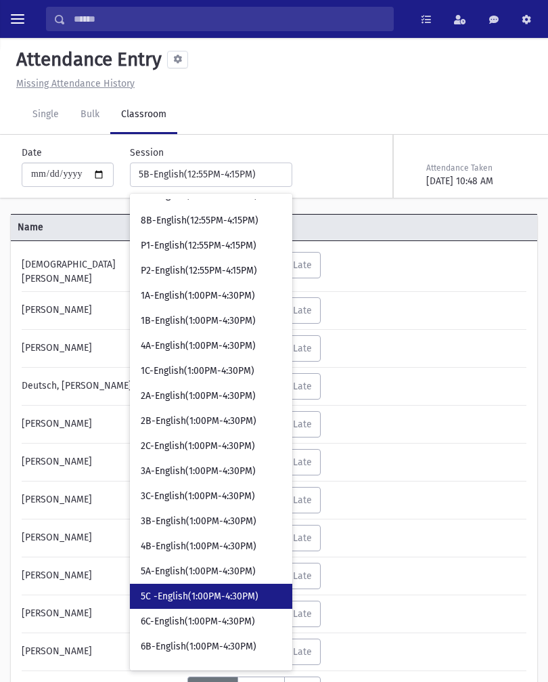
click at [183, 595] on span "5C -English(1:00PM-4:30PM)" at bounding box center [200, 597] width 118 height 14
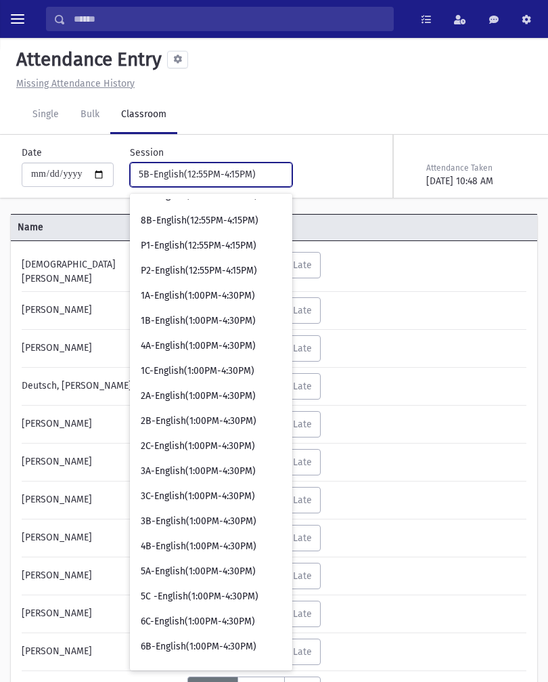
select select "****"
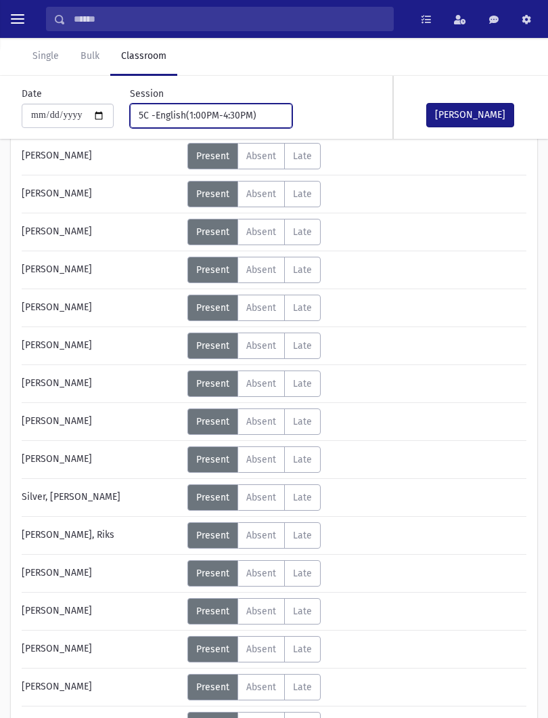
scroll to position [630, 0]
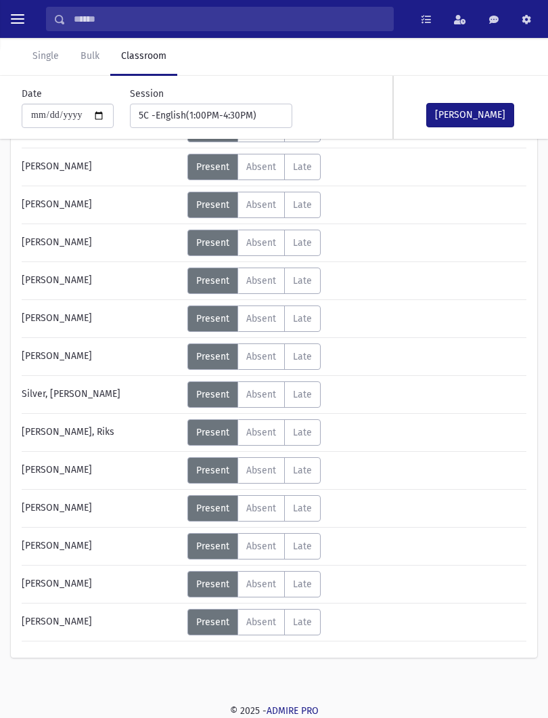
click at [276, 364] on label "Absent A" at bounding box center [261, 356] width 47 height 26
click at [481, 114] on button "[PERSON_NAME]" at bounding box center [470, 115] width 88 height 24
